Goal: Task Accomplishment & Management: Manage account settings

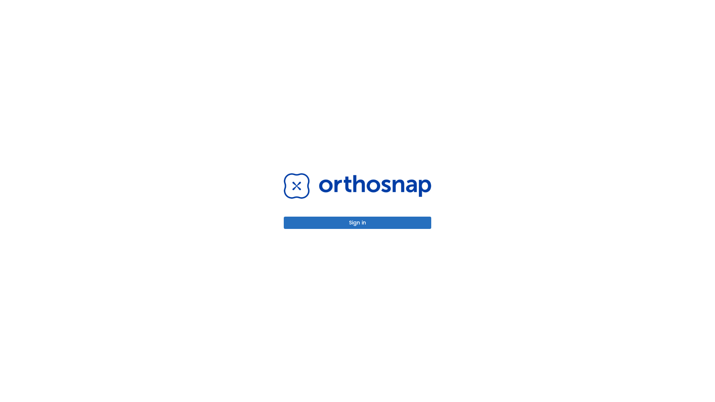
click at [357, 223] on button "Sign in" at bounding box center [357, 223] width 147 height 12
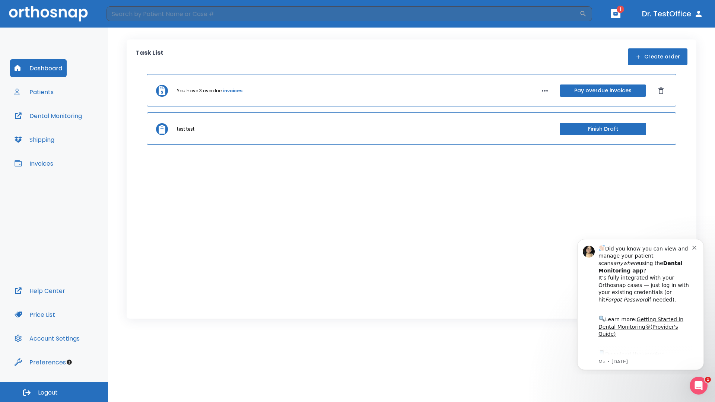
click at [54, 392] on span "Logout" at bounding box center [48, 393] width 20 height 8
